Goal: Navigation & Orientation: Find specific page/section

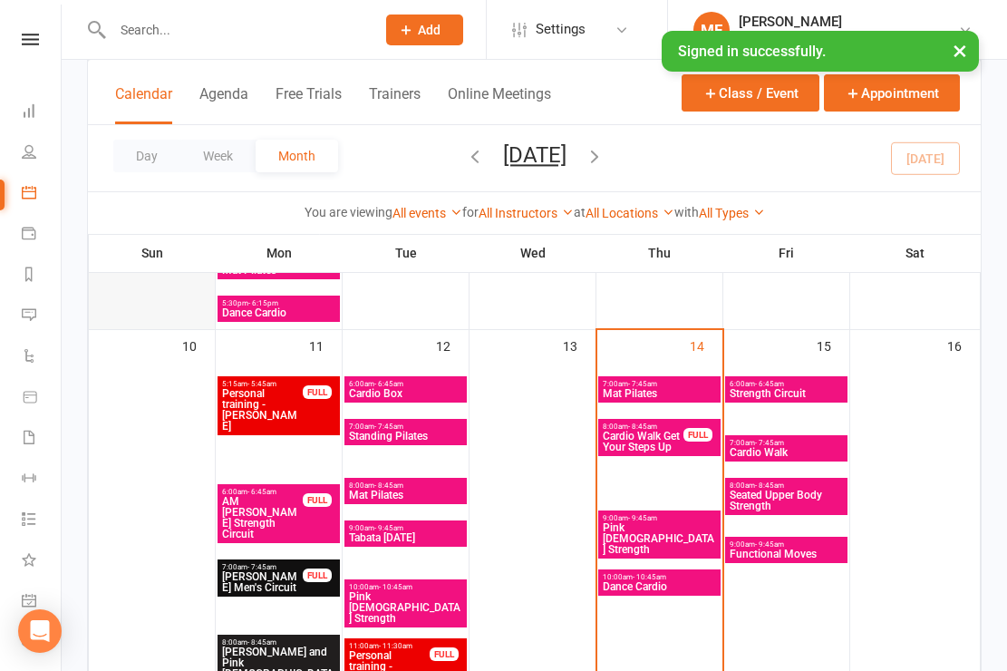
scroll to position [1408, 0]
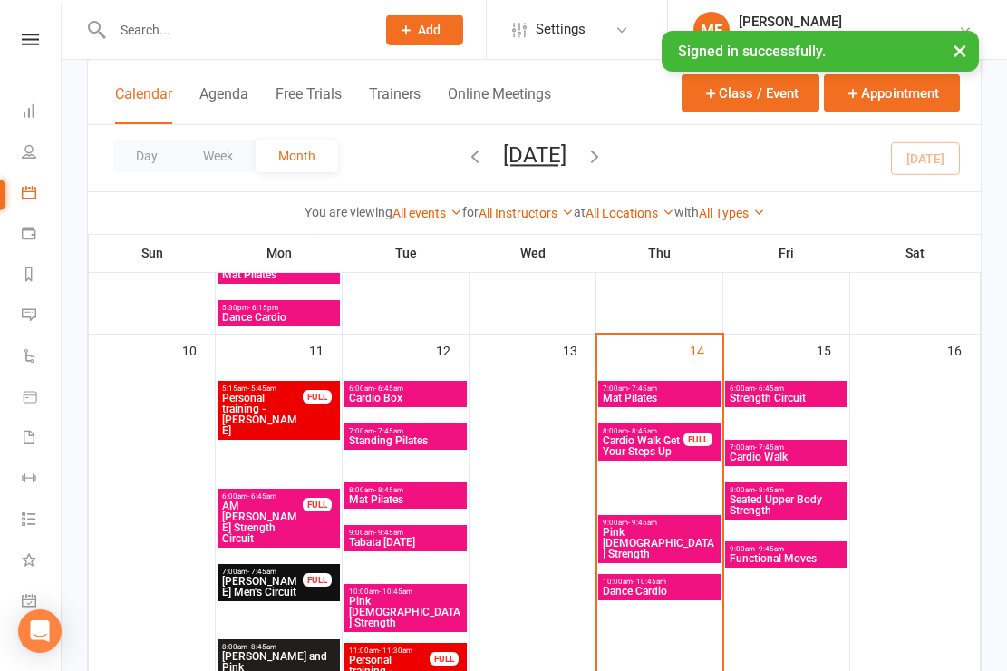
click at [665, 393] on span "7:00am - 7:45am" at bounding box center [659, 388] width 115 height 8
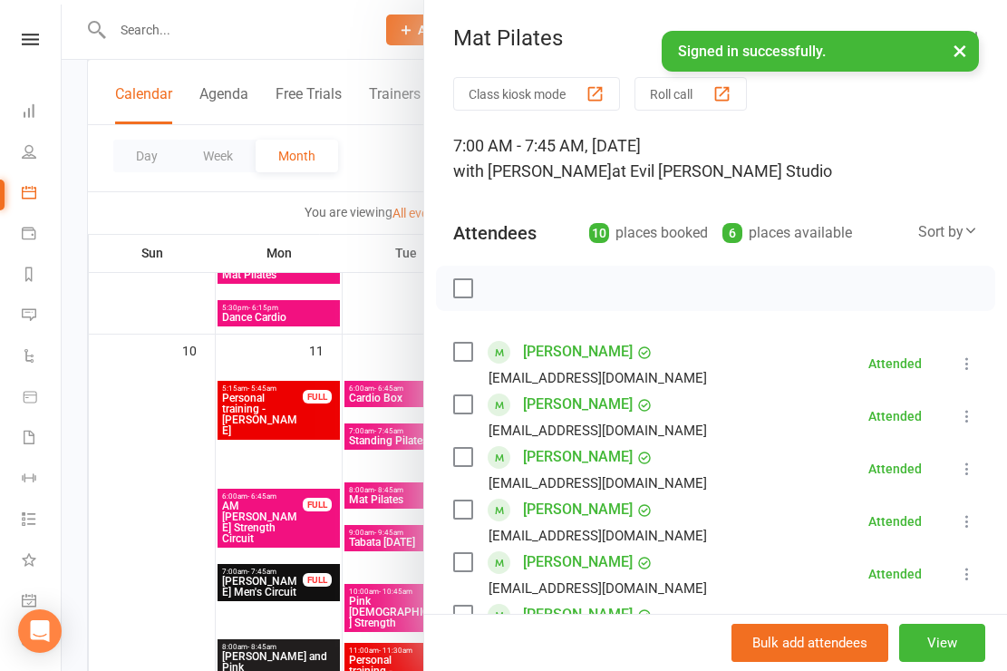
scroll to position [0, 0]
click at [391, 310] on div at bounding box center [535, 335] width 946 height 671
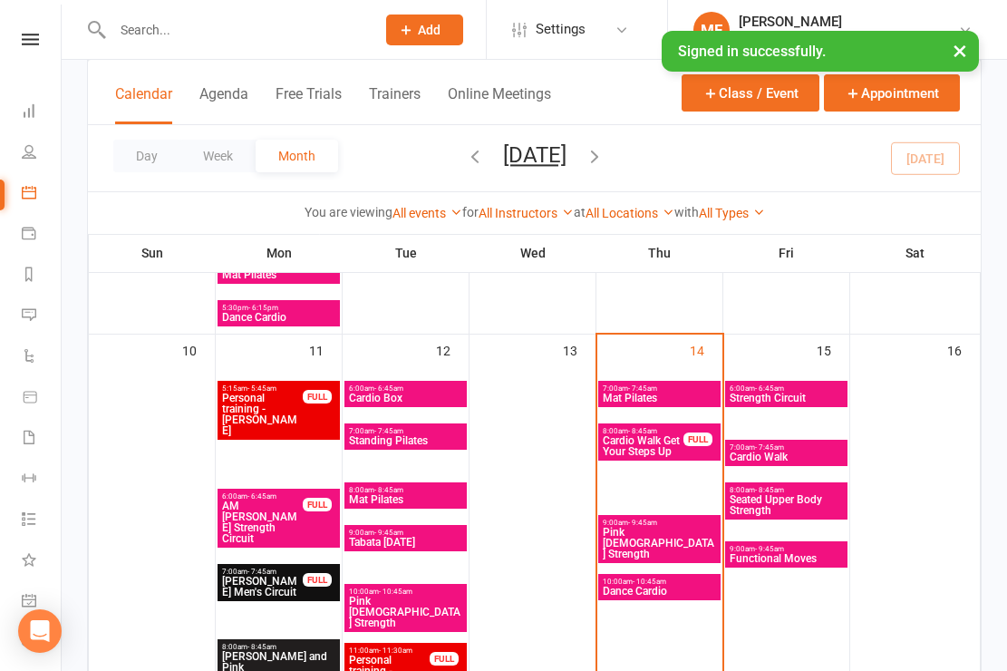
click at [654, 457] on span "Cardio Walk Get Your Steps Up" at bounding box center [643, 446] width 83 height 22
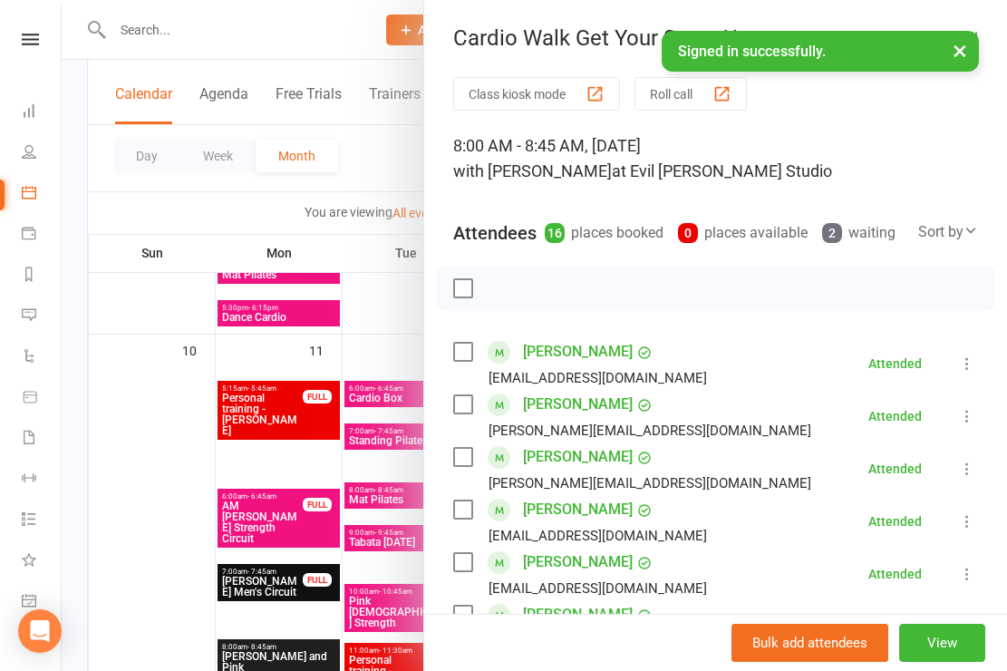
click at [393, 183] on div at bounding box center [535, 335] width 946 height 671
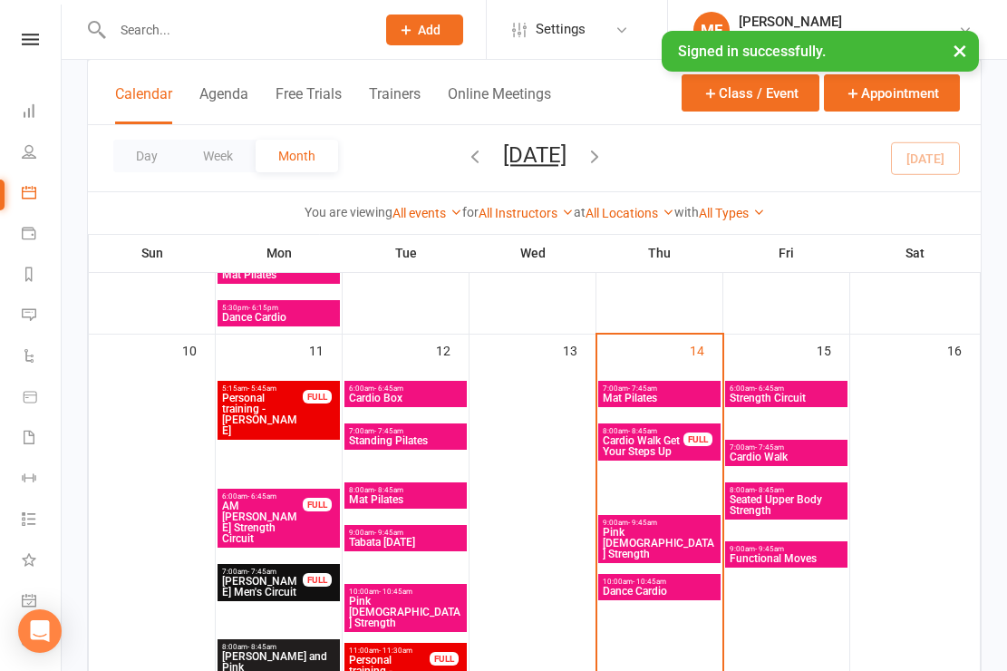
click at [635, 527] on span "- 9:45am" at bounding box center [642, 523] width 29 height 8
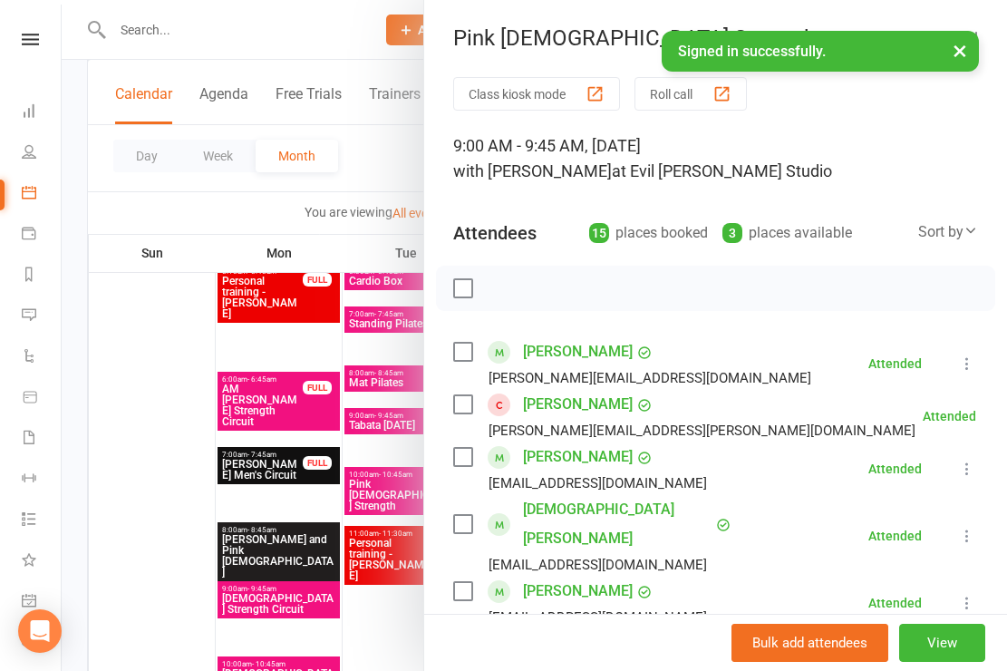
click at [344, 36] on div at bounding box center [535, 335] width 946 height 671
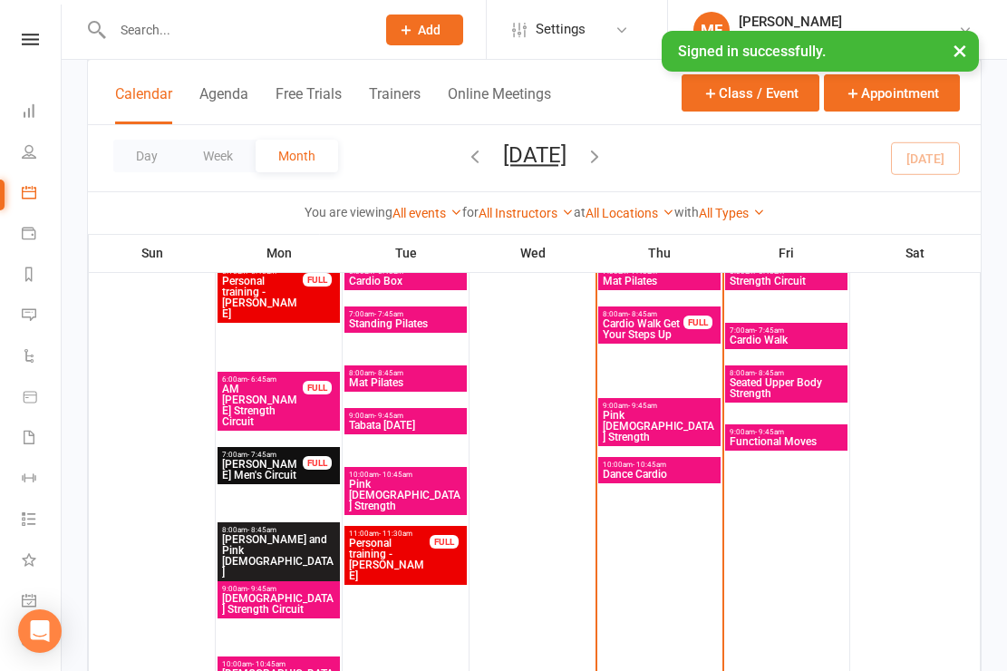
click at [652, 480] on span "Dance Cardio" at bounding box center [659, 474] width 115 height 11
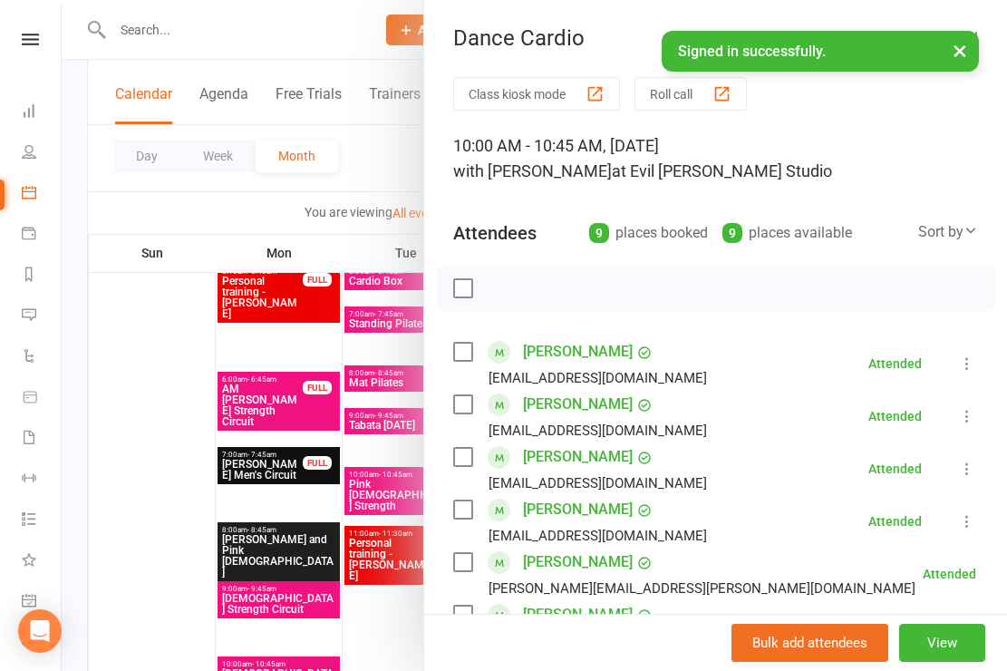
click at [344, 31] on div at bounding box center [535, 335] width 946 height 671
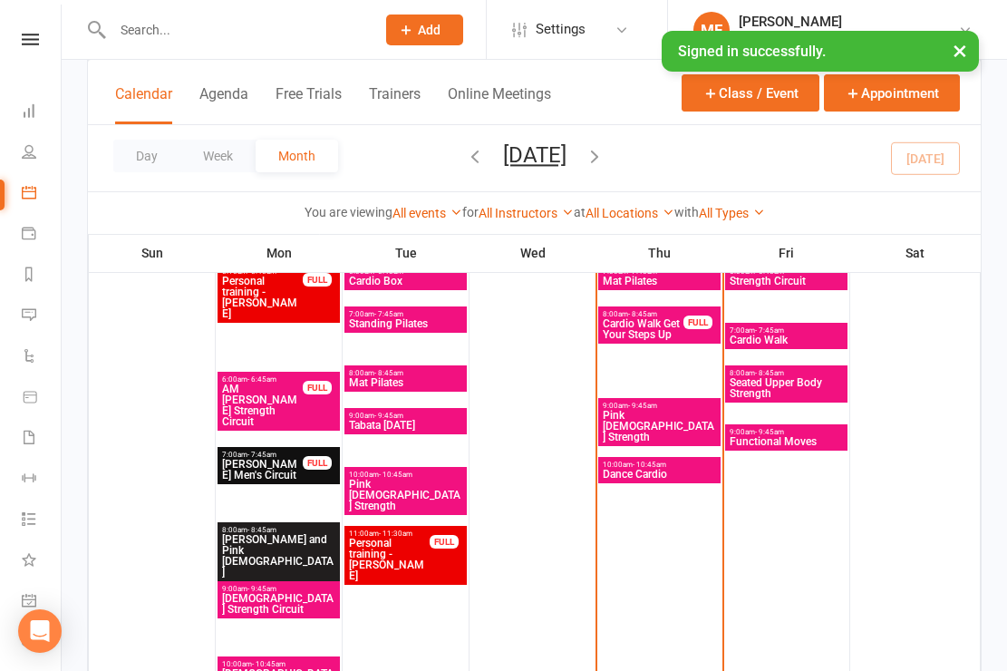
click at [769, 276] on span "- 6:45am" at bounding box center [769, 271] width 29 height 8
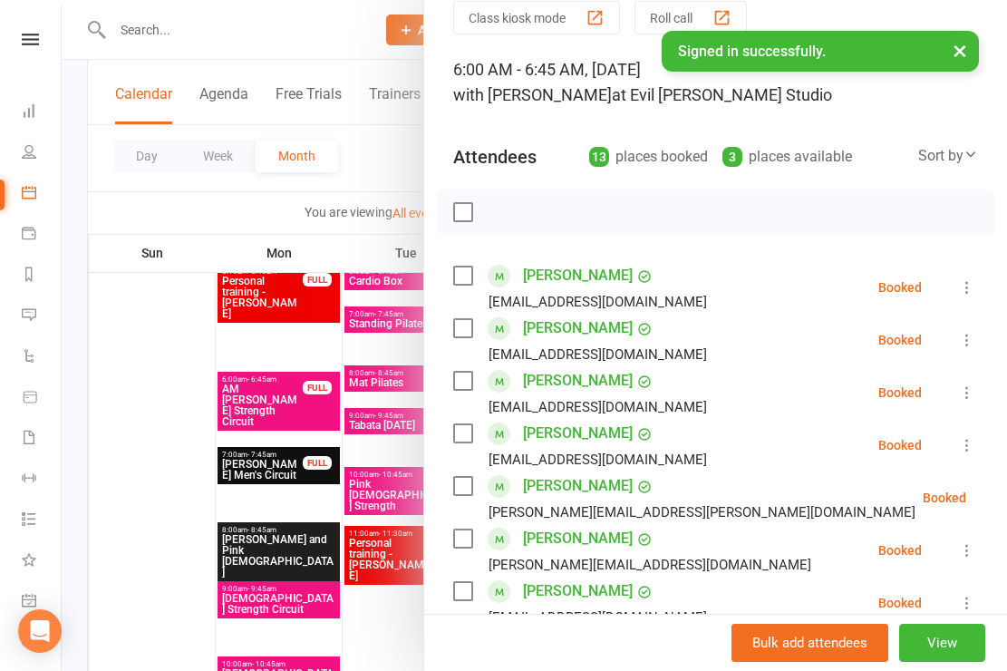
scroll to position [75, 0]
click at [332, 29] on div at bounding box center [535, 335] width 946 height 671
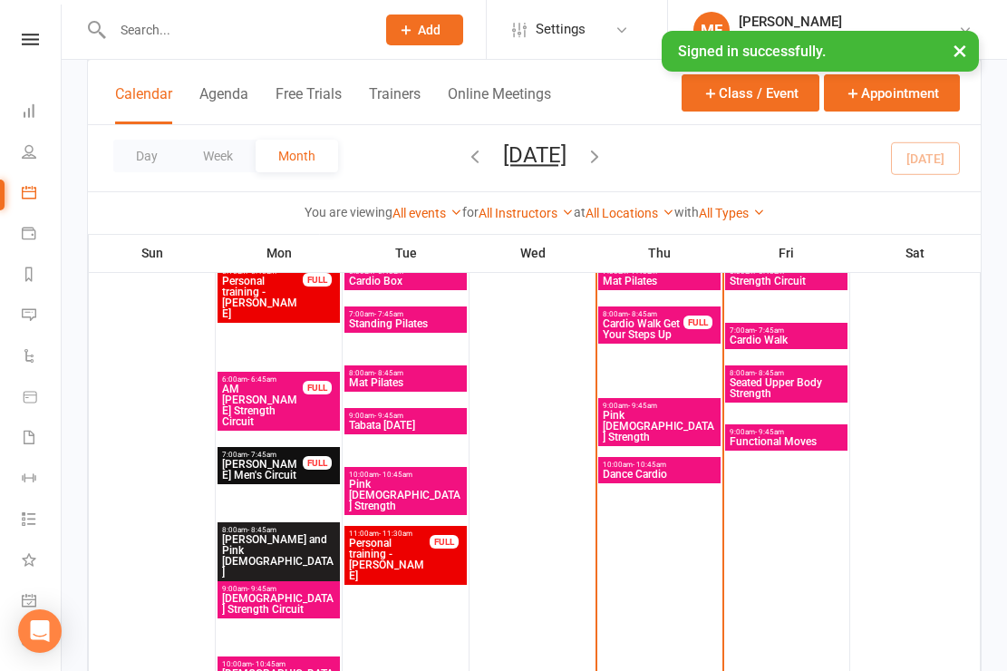
click at [771, 335] on span "- 7:45am" at bounding box center [769, 330] width 29 height 8
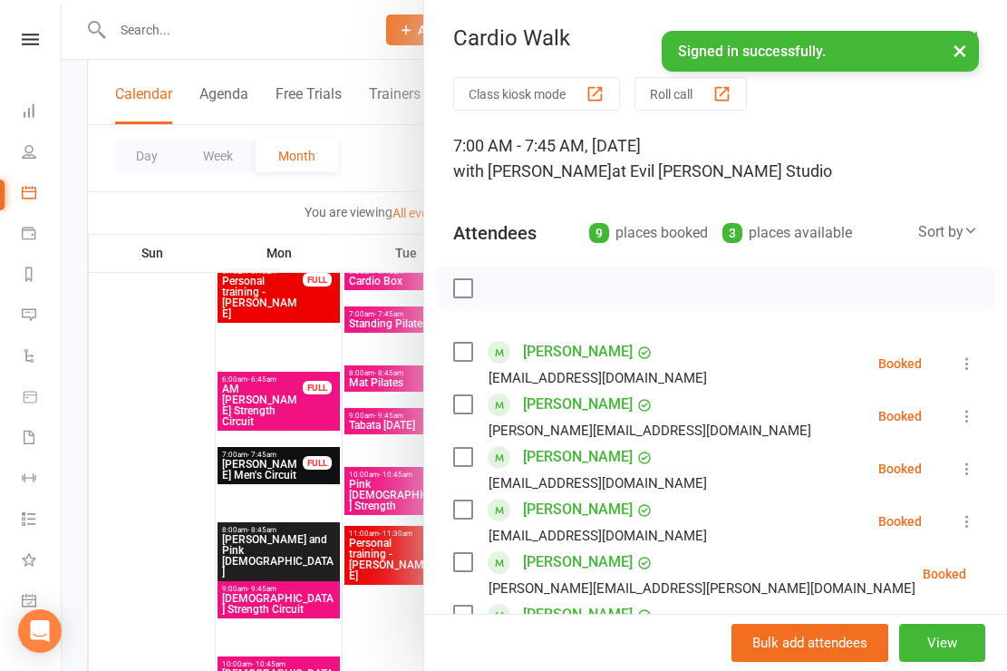
scroll to position [0, 0]
click at [339, 28] on div at bounding box center [535, 335] width 946 height 671
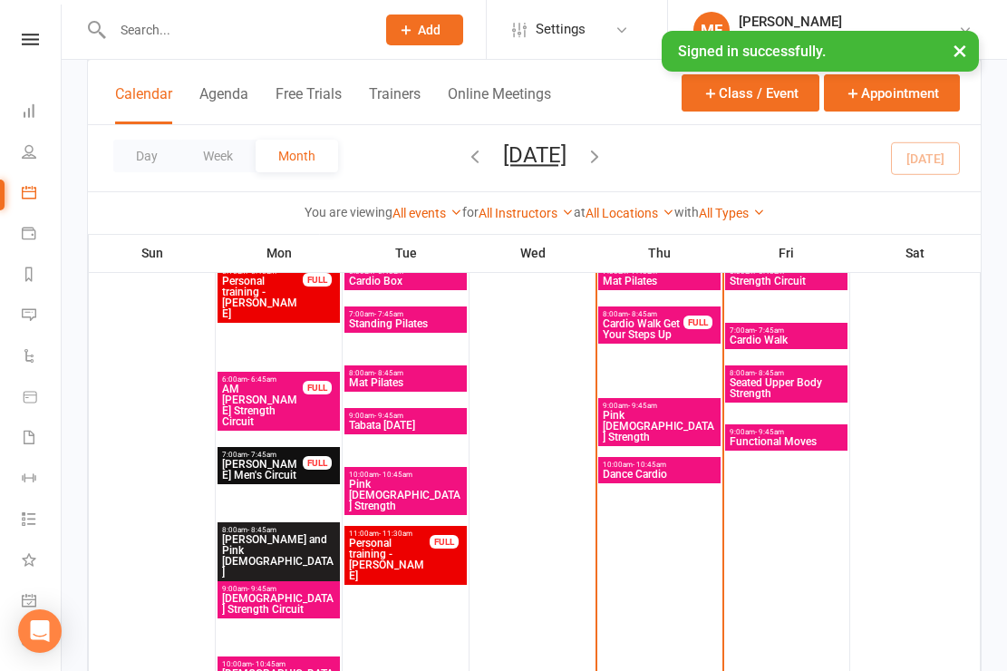
click at [781, 377] on span "- 8:45am" at bounding box center [769, 373] width 29 height 8
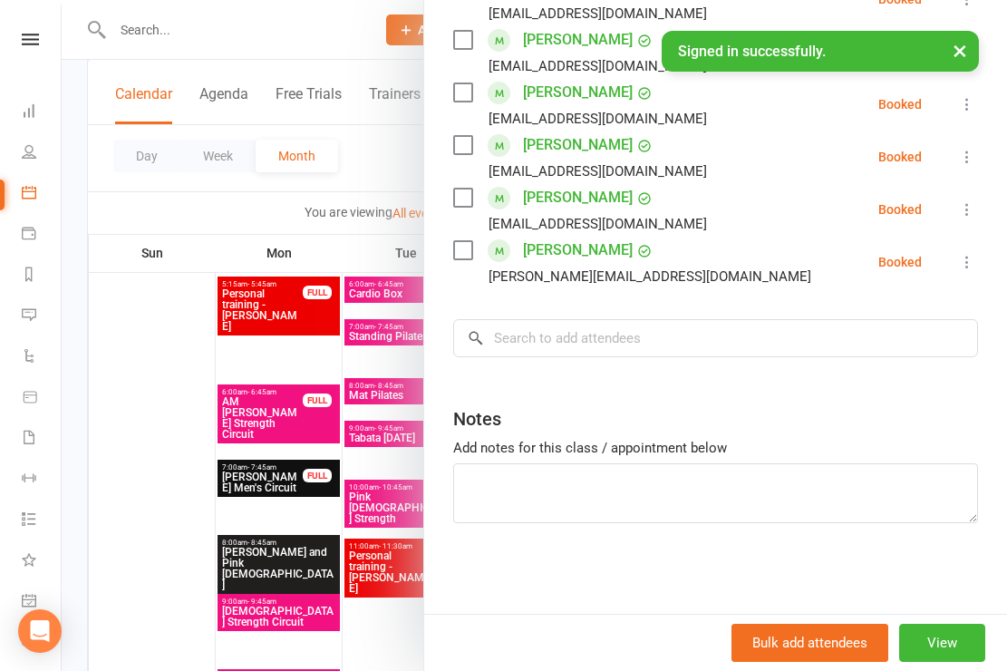
scroll to position [780, 0]
click at [335, 31] on div at bounding box center [535, 335] width 946 height 671
